Goal: Task Accomplishment & Management: Complete application form

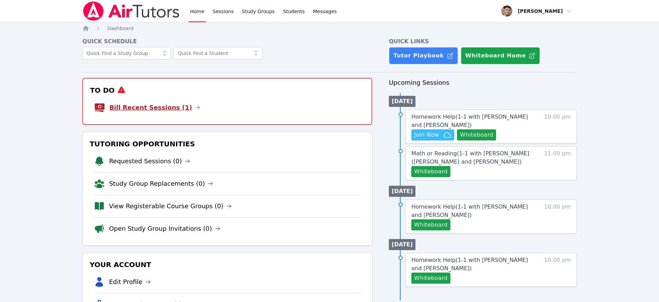
click at [155, 109] on link "Bill Recent Sessions (1)" at bounding box center [154, 108] width 91 height 10
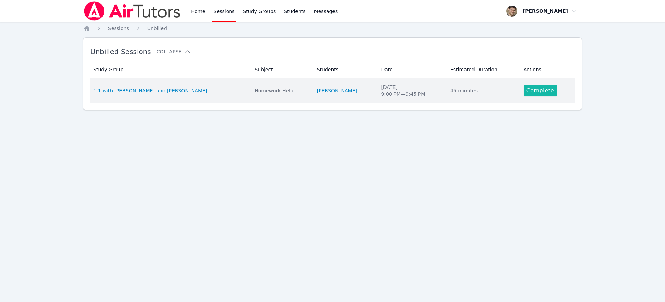
click at [536, 90] on link "Complete" at bounding box center [539, 90] width 33 height 11
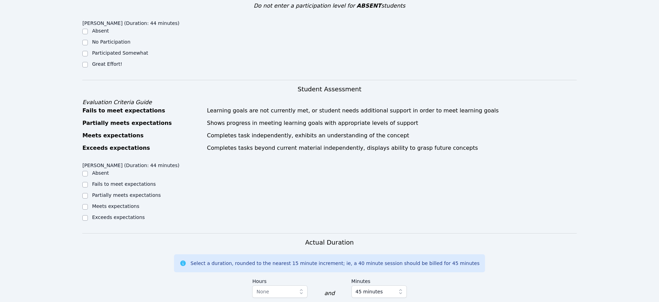
scroll to position [159, 0]
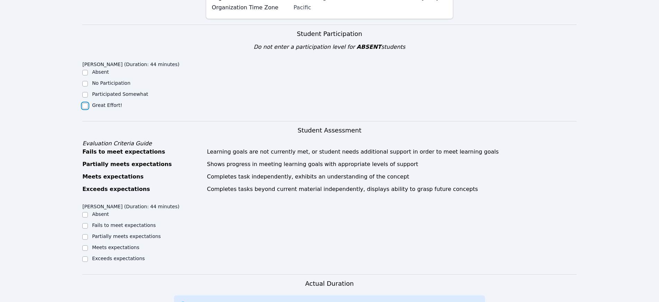
click at [86, 103] on input "Great Effort!" at bounding box center [85, 106] width 6 height 6
checkbox input "true"
click at [86, 245] on input "Meets expectations" at bounding box center [85, 248] width 6 height 6
checkbox input "true"
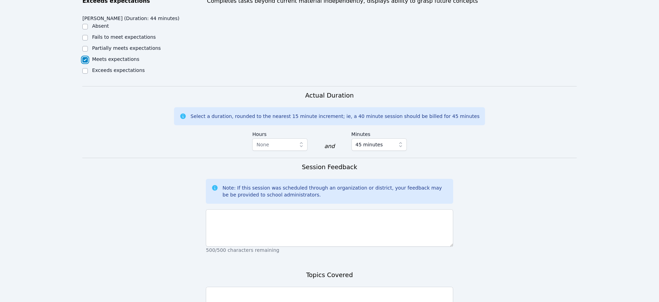
scroll to position [428, 0]
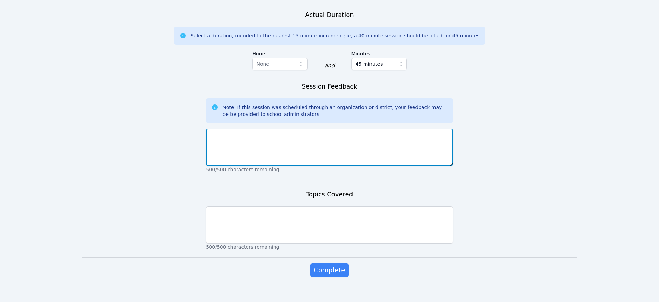
click at [247, 139] on textarea at bounding box center [329, 147] width 247 height 37
click at [438, 129] on textarea "good session, we completed all review questions for her test, which she did com…" at bounding box center [329, 147] width 247 height 37
click at [304, 137] on textarea "good session, we completed all review questions for her test, which she did com…" at bounding box center [329, 147] width 247 height 37
type textarea "good session, we completed all review questions for her test, which she did com…"
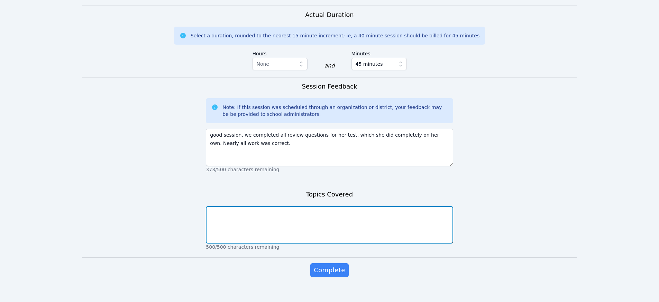
click at [251, 220] on textarea at bounding box center [329, 224] width 247 height 37
type textarea "quadratic functions, factoring, solutions, and word problems"
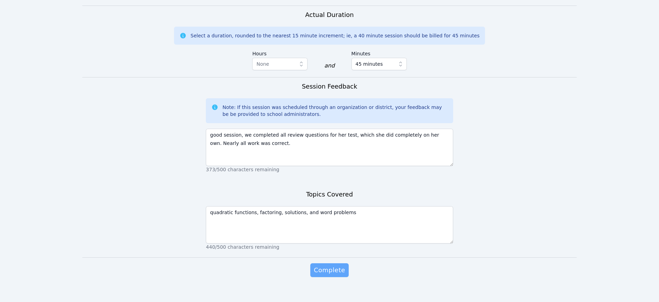
click at [326, 265] on span "Complete" at bounding box center [329, 270] width 31 height 10
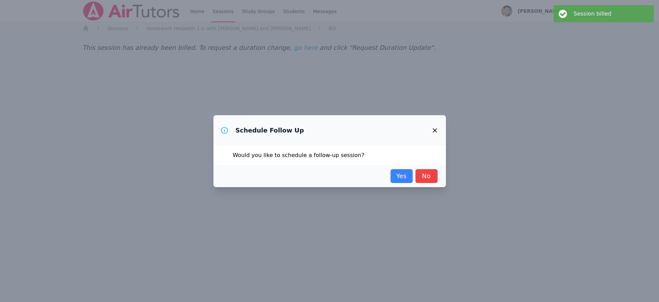
scroll to position [0, 0]
click at [398, 175] on link "Yes" at bounding box center [404, 176] width 22 height 14
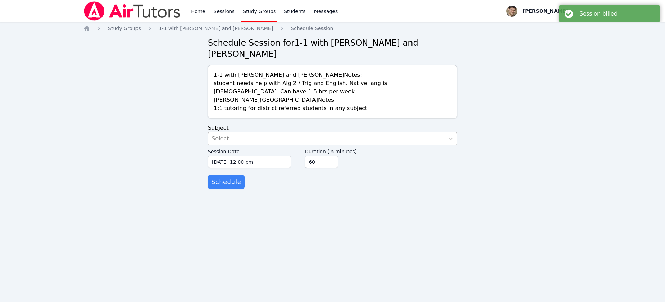
click at [226, 137] on div "Select..." at bounding box center [222, 139] width 22 height 8
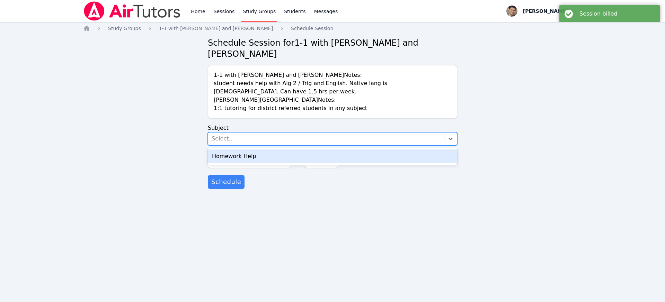
click at [224, 154] on div "Homework Help" at bounding box center [332, 157] width 249 height 14
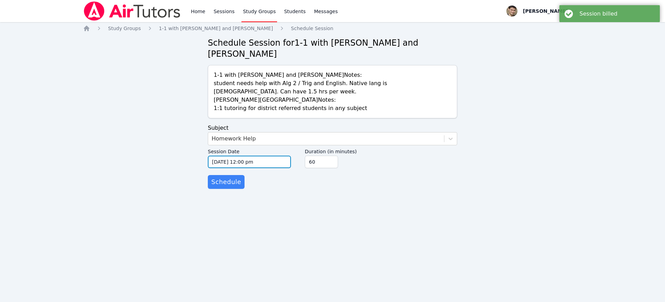
click at [221, 162] on input "[DATE] 12:00 pm" at bounding box center [249, 162] width 83 height 12
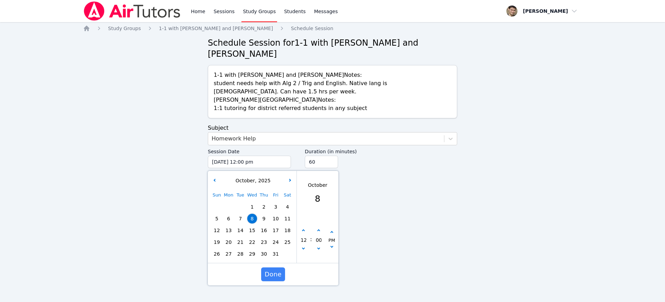
click at [264, 220] on span "9" at bounding box center [264, 219] width 10 height 10
click at [305, 231] on button "button" at bounding box center [303, 230] width 7 height 7
type input "[DATE] 01:00 pm"
type input "01"
click at [305, 231] on button "button" at bounding box center [303, 230] width 7 height 7
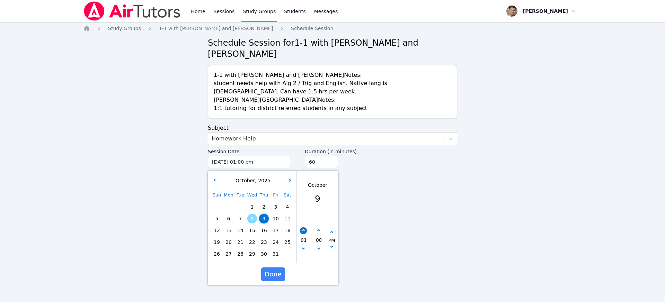
type input "[DATE] 02:00 pm"
type input "02"
click at [305, 231] on button "button" at bounding box center [303, 230] width 7 height 7
type input "[DATE] 03:00 pm"
type input "03"
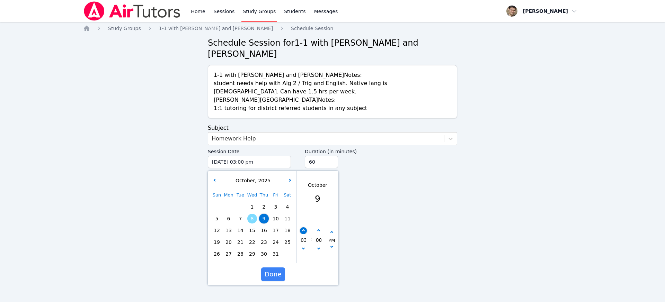
click at [305, 231] on button "button" at bounding box center [303, 230] width 7 height 7
type input "[DATE] 04:00 pm"
type input "04"
click at [305, 231] on button "button" at bounding box center [303, 230] width 7 height 7
type input "[DATE] 05:00 pm"
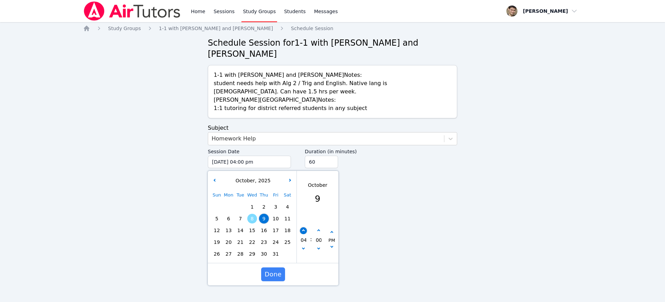
type input "05"
click at [305, 231] on button "button" at bounding box center [303, 230] width 7 height 7
type input "[DATE] 06:00 pm"
type input "06"
click at [305, 231] on button "button" at bounding box center [303, 230] width 7 height 7
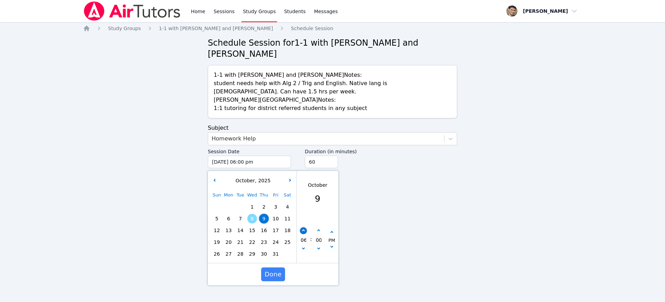
type input "[DATE] 07:00 pm"
type input "07"
click at [305, 231] on button "button" at bounding box center [303, 230] width 7 height 7
type input "[DATE] 08:00 pm"
type input "08"
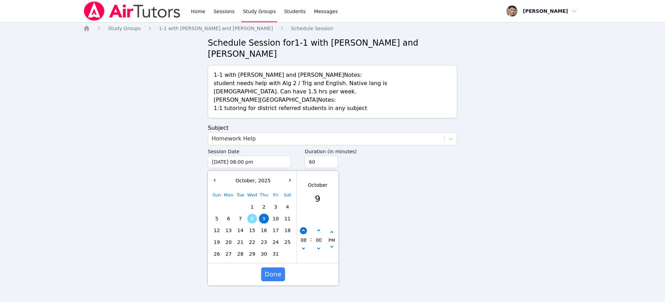
click at [305, 231] on button "button" at bounding box center [303, 230] width 7 height 7
type input "[DATE] 09:00 pm"
type input "09"
click at [276, 273] on span "Done" at bounding box center [272, 275] width 17 height 10
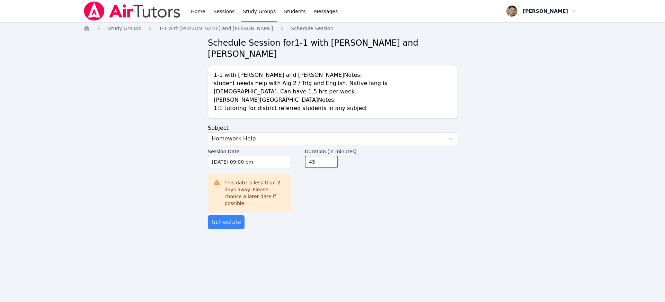
type input "45"
click at [331, 166] on input "45" at bounding box center [321, 162] width 33 height 12
click at [223, 217] on span "Schedule" at bounding box center [226, 222] width 30 height 10
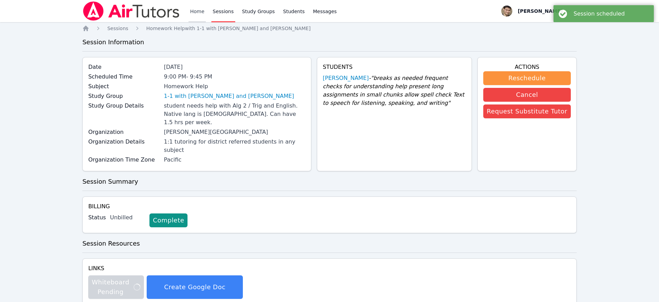
click at [204, 10] on link "Home" at bounding box center [197, 11] width 17 height 22
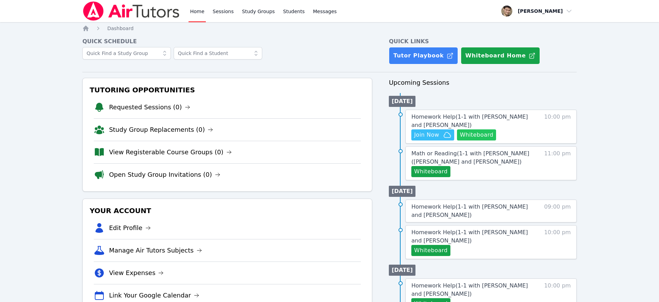
click at [478, 133] on button "Whiteboard" at bounding box center [476, 134] width 39 height 11
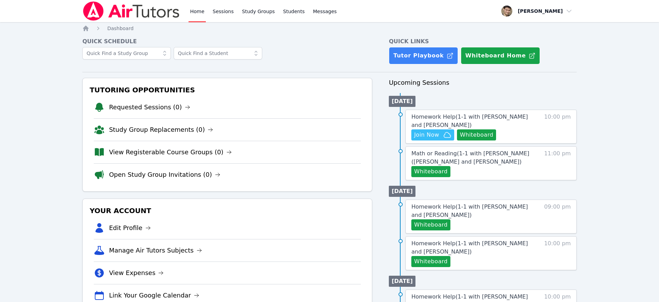
click at [624, 169] on div "Home Sessions Study Groups Students Messages Open user menu [PERSON_NAME] Open …" at bounding box center [329, 170] width 659 height 340
click at [428, 136] on span "Join Now" at bounding box center [426, 135] width 25 height 8
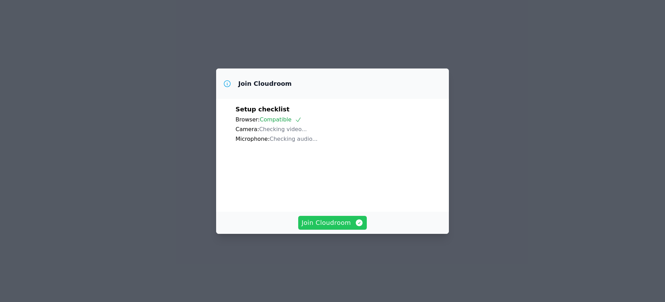
click at [339, 228] on span "Join Cloudroom" at bounding box center [332, 223] width 62 height 10
